Goal: Task Accomplishment & Management: Manage account settings

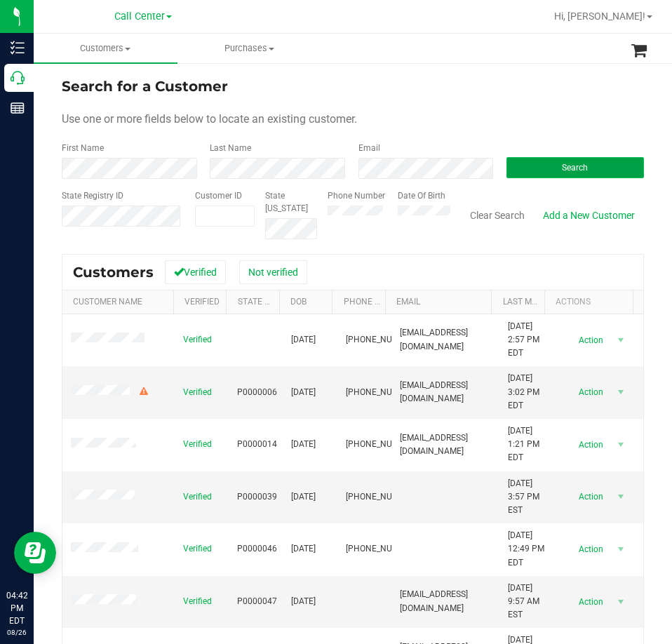
click at [568, 171] on span "Search" at bounding box center [575, 168] width 26 height 10
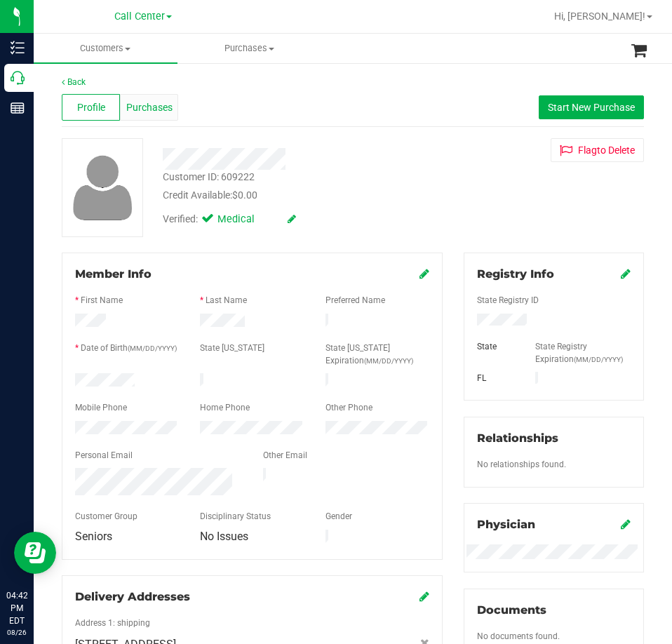
click at [157, 100] on span "Purchases" at bounding box center [149, 107] width 46 height 15
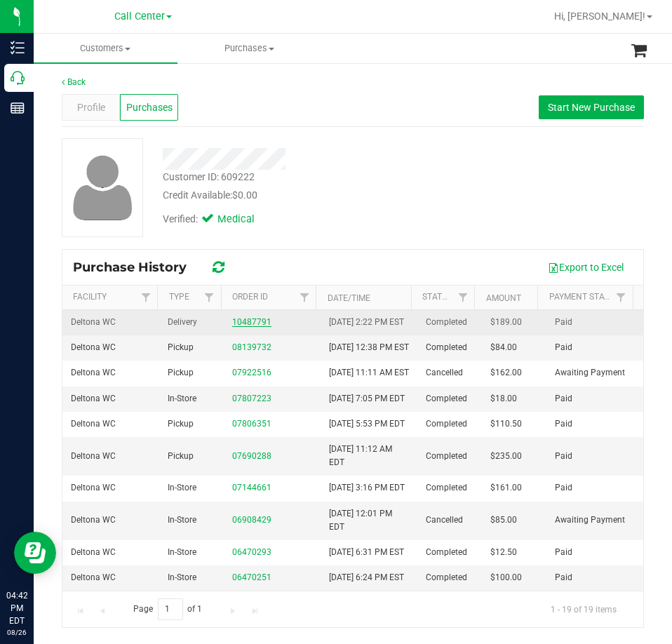
click at [253, 325] on link "10487791" at bounding box center [251, 322] width 39 height 10
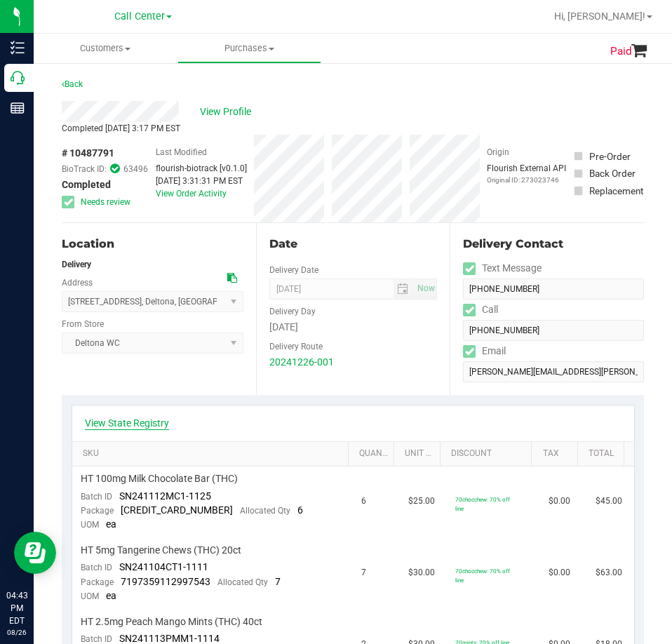
drag, startPoint x: 135, startPoint y: 437, endPoint x: 137, endPoint y: 427, distance: 9.9
click at [135, 435] on div "View State Registry" at bounding box center [353, 424] width 562 height 36
click at [137, 426] on link "View State Registry" at bounding box center [127, 423] width 84 height 14
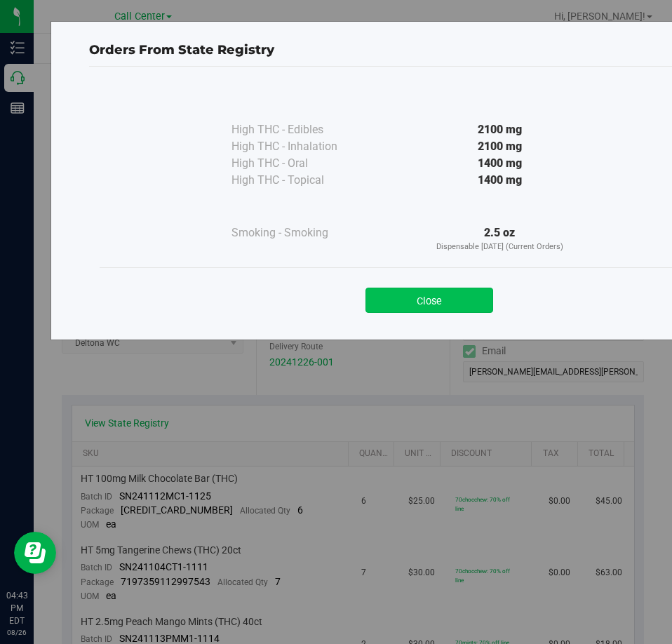
click at [448, 298] on button "Close" at bounding box center [430, 300] width 128 height 25
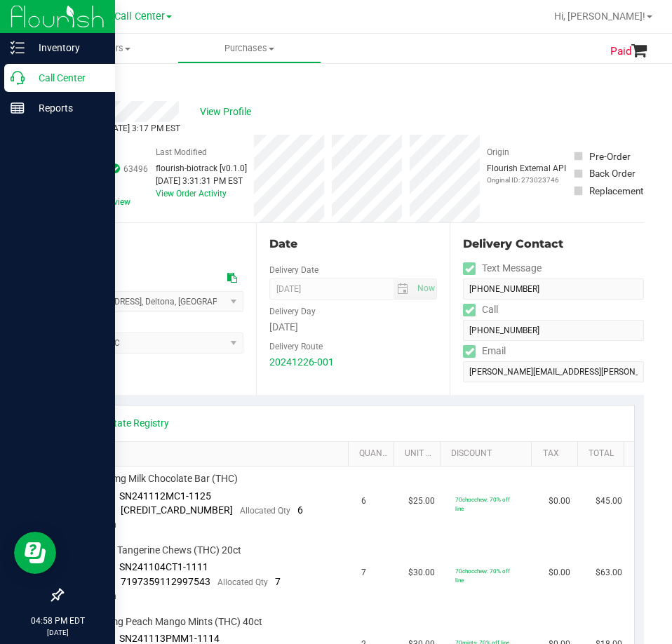
click at [38, 80] on p "Call Center" at bounding box center [67, 77] width 84 height 17
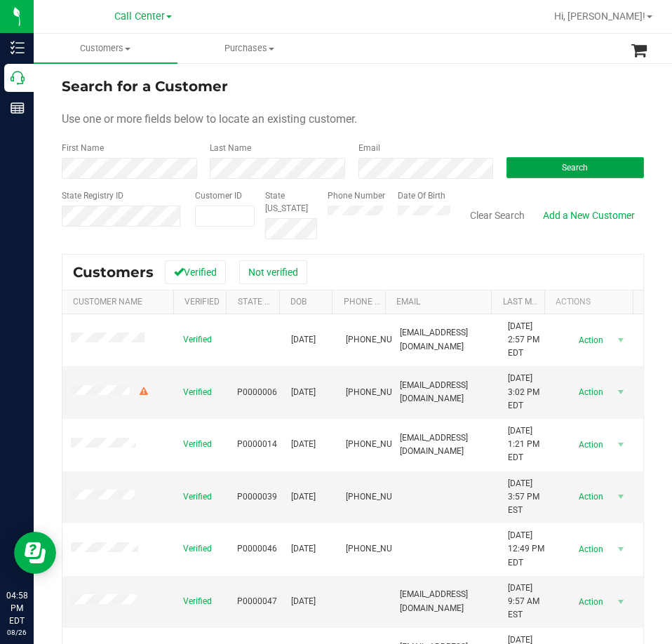
click at [583, 167] on button "Search" at bounding box center [576, 167] width 138 height 21
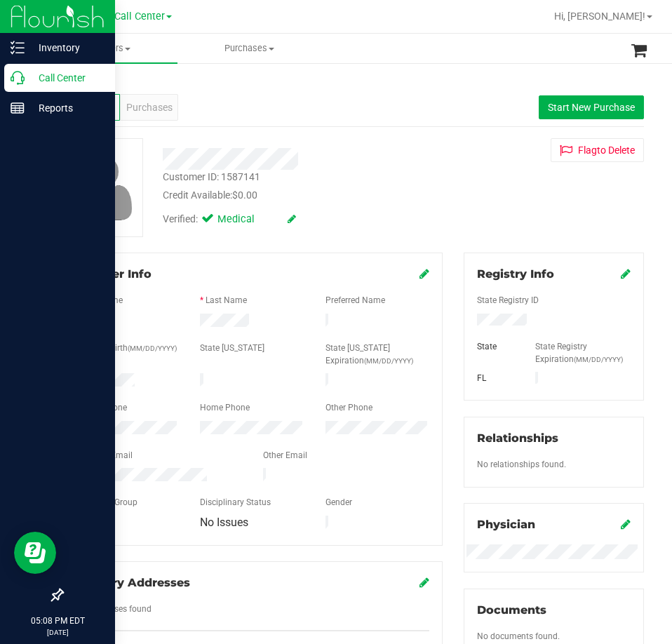
click at [30, 86] on div "Call Center" at bounding box center [59, 78] width 111 height 28
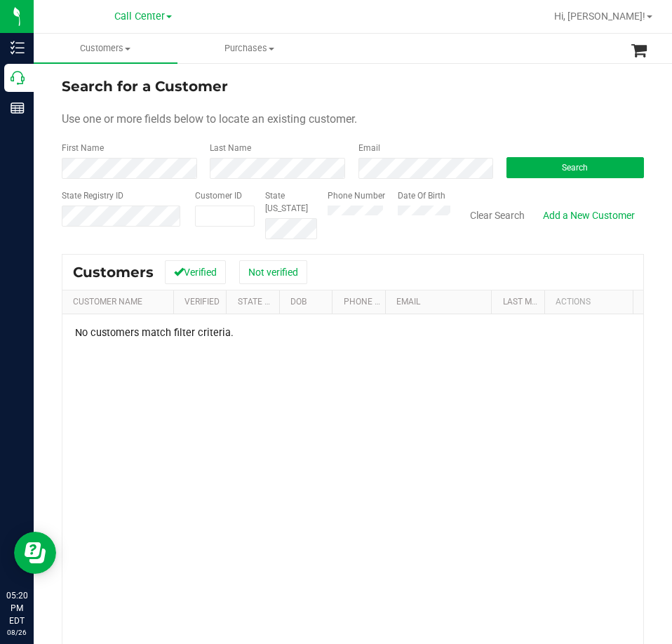
click at [552, 182] on form "Search for a Customer Use one or more fields below to locate an existing custom…" at bounding box center [353, 158] width 583 height 164
click at [554, 173] on button "Search" at bounding box center [576, 167] width 138 height 21
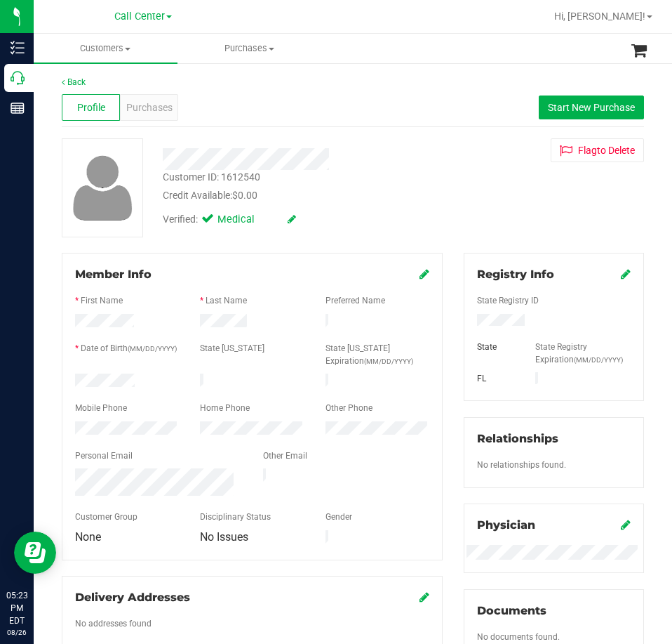
click at [420, 273] on icon at bounding box center [425, 273] width 10 height 11
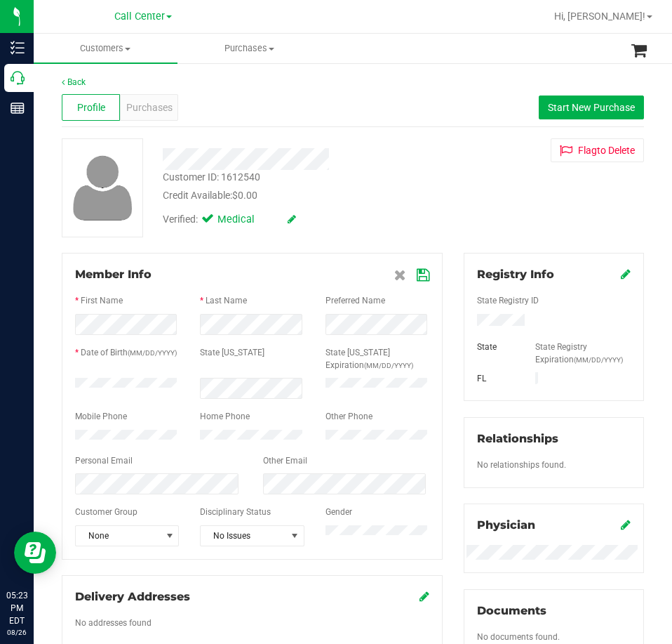
click at [421, 272] on icon at bounding box center [423, 275] width 13 height 11
